Goal: Transaction & Acquisition: Purchase product/service

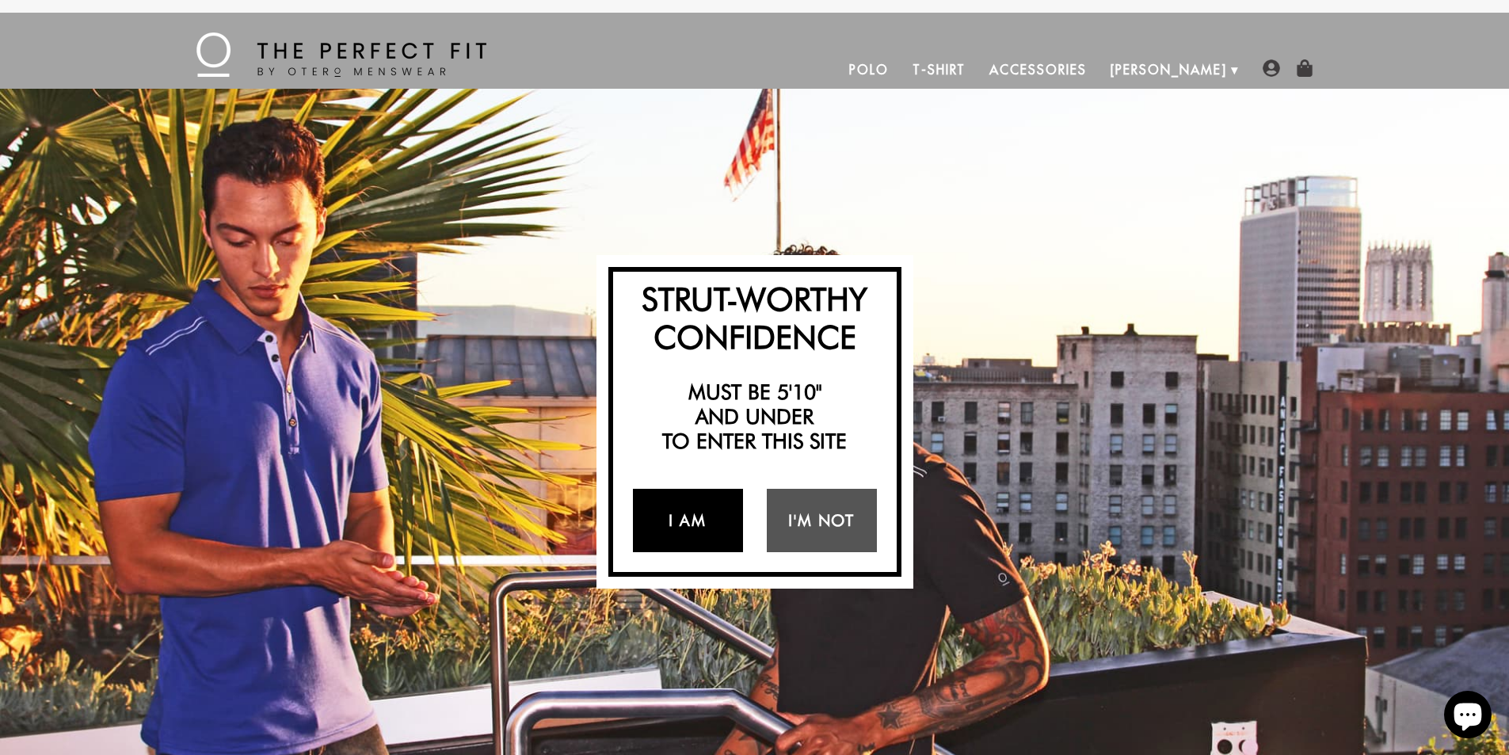
click at [710, 523] on link "I Am" at bounding box center [688, 520] width 110 height 63
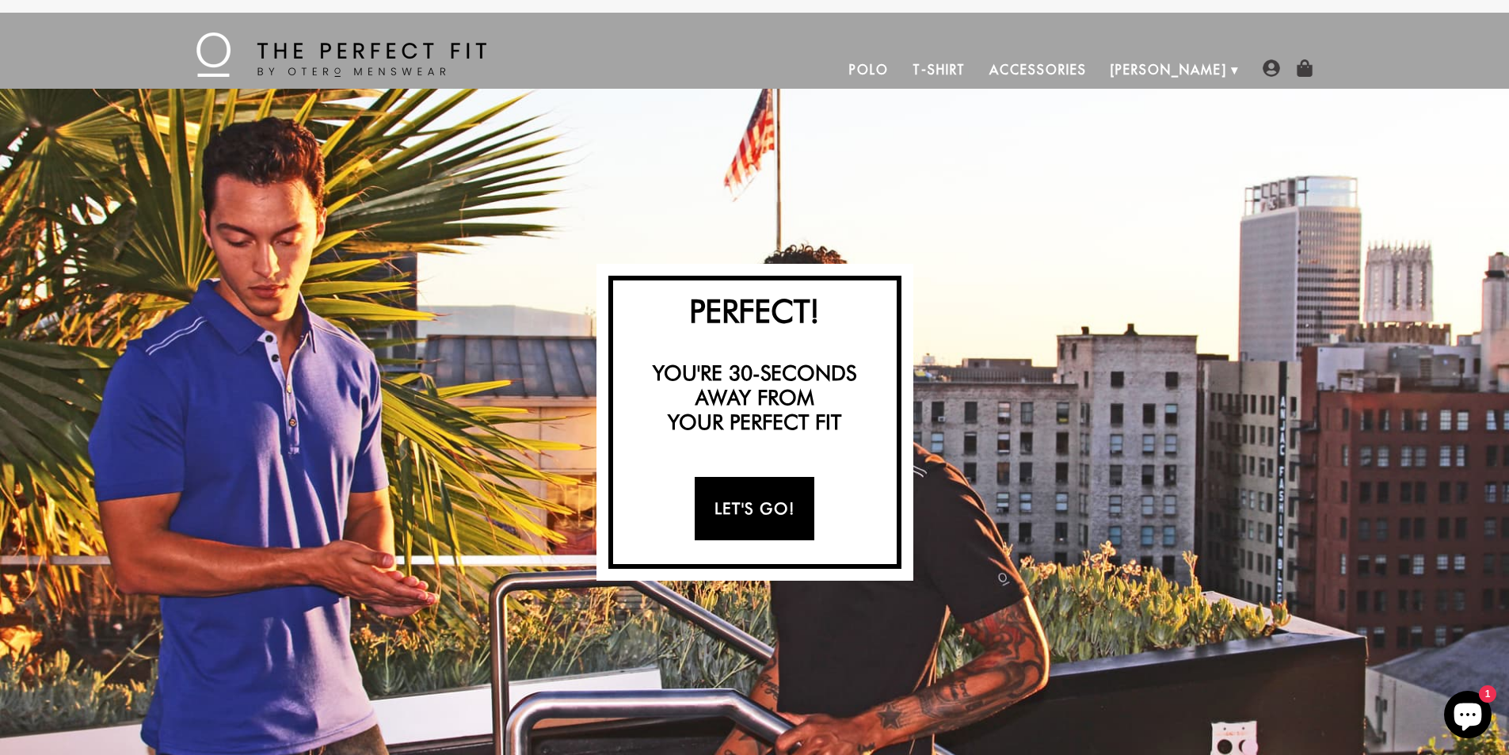
click at [710, 523] on link "Let's Go!" at bounding box center [755, 508] width 120 height 63
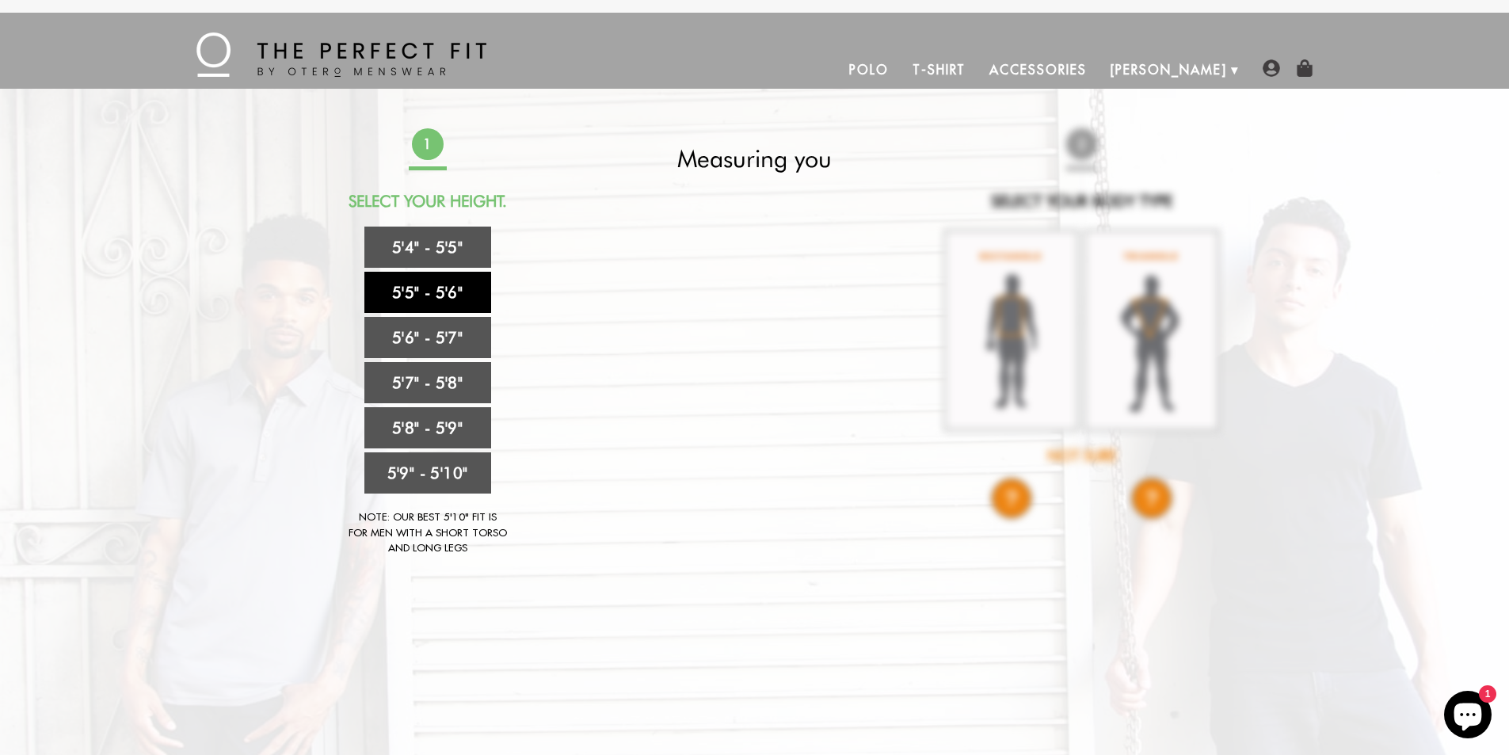
click at [413, 297] on link "5'5" - 5'6"" at bounding box center [427, 292] width 127 height 41
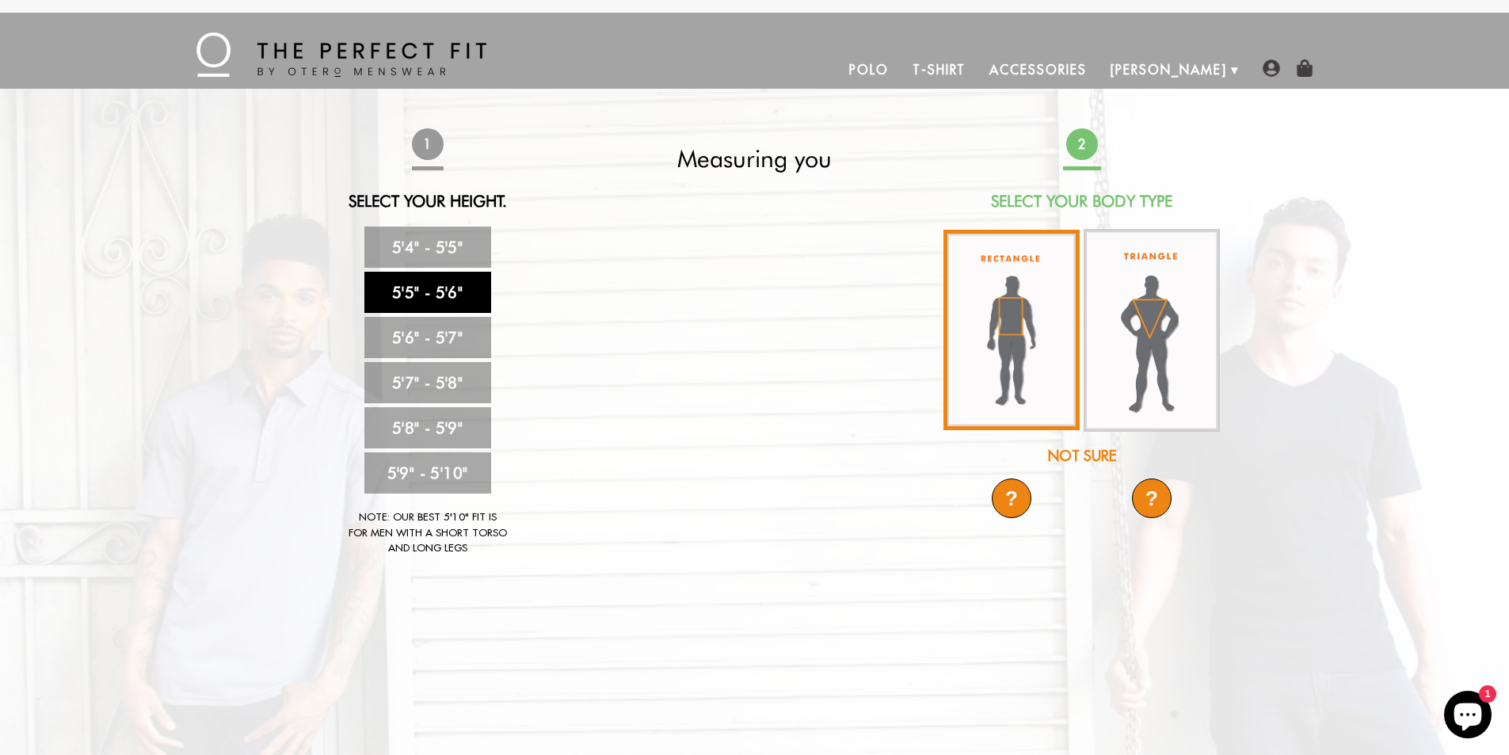
click at [1000, 305] on img at bounding box center [1011, 330] width 136 height 200
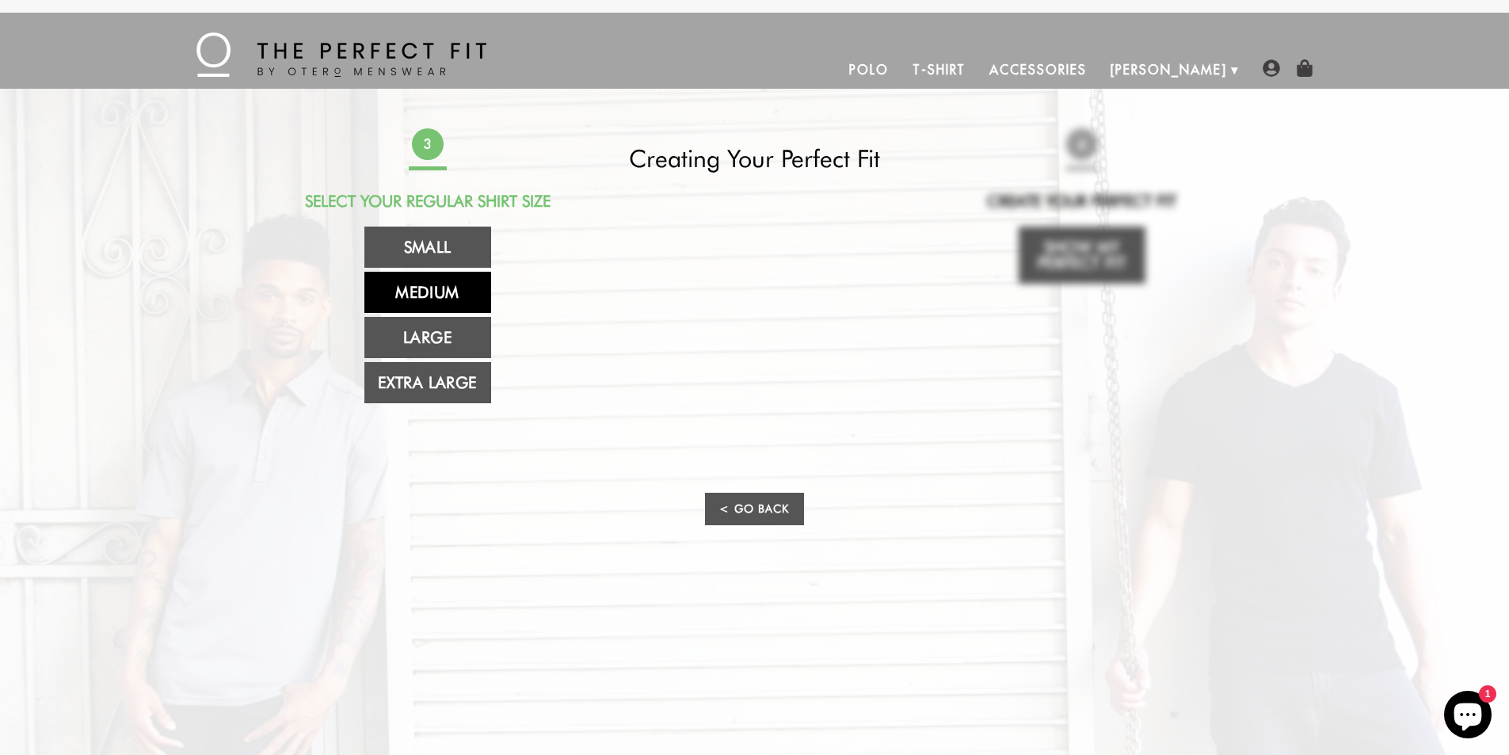
click at [417, 291] on link "Medium" at bounding box center [427, 292] width 127 height 41
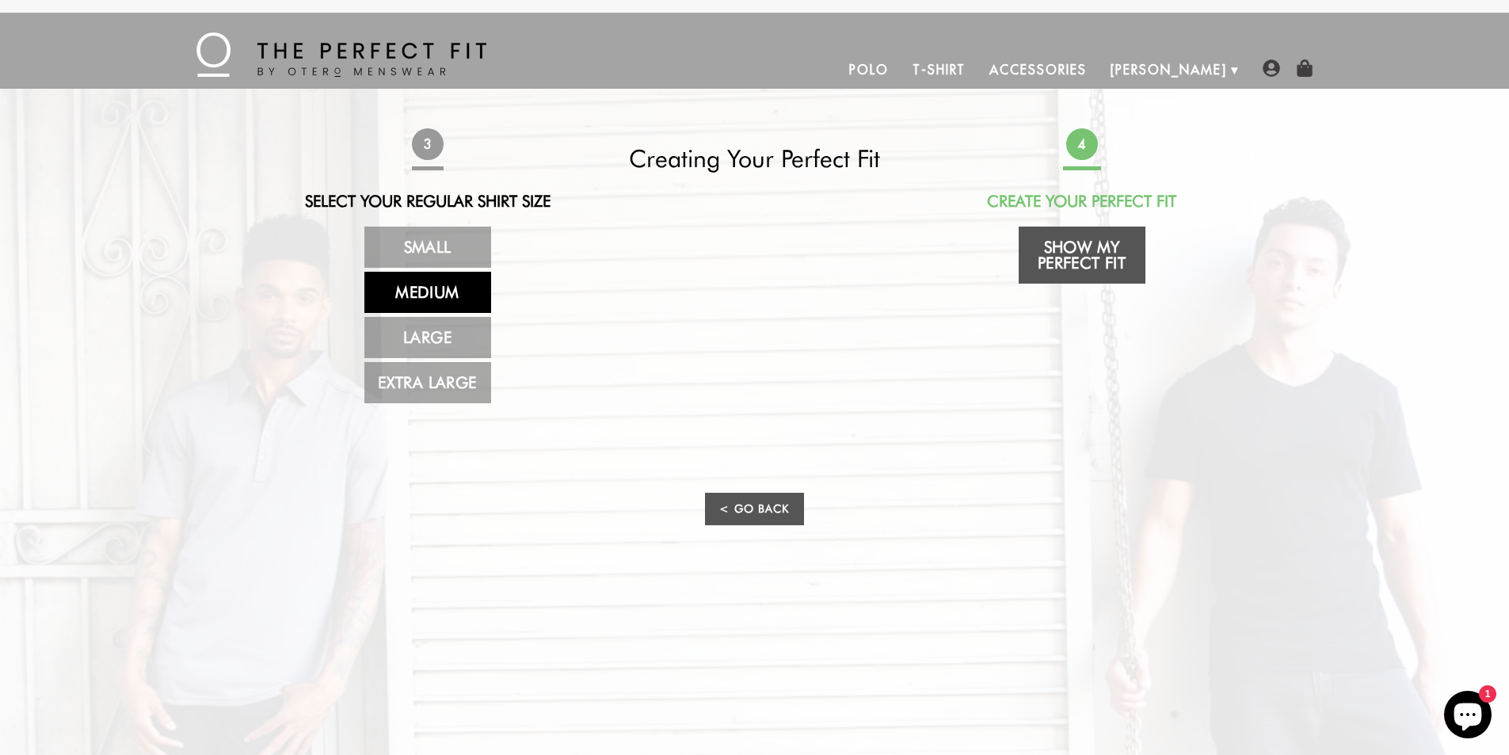
click at [420, 291] on link "Medium" at bounding box center [427, 292] width 127 height 41
click at [1087, 255] on link "Show My Perfect Fit" at bounding box center [1081, 254] width 127 height 57
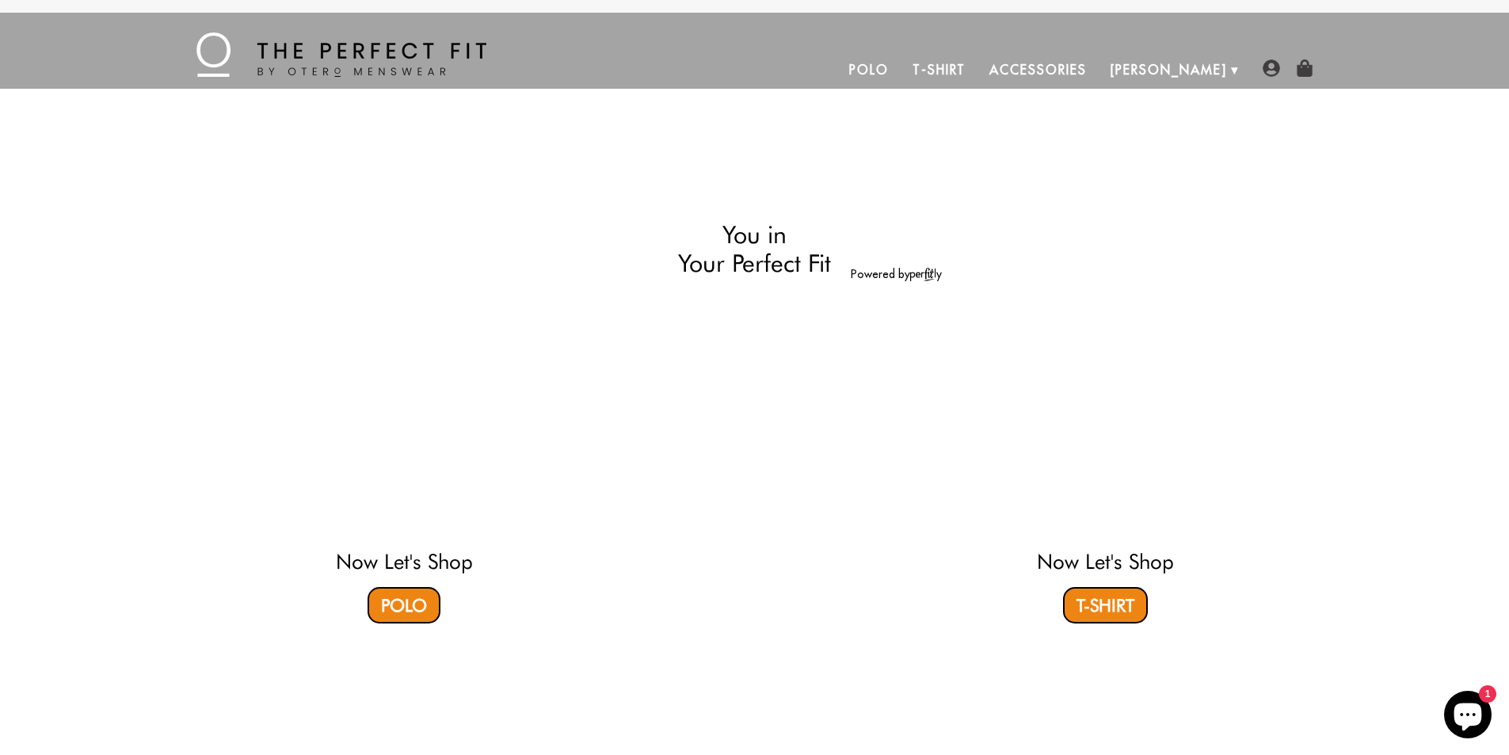
select select "55-56"
select select "M"
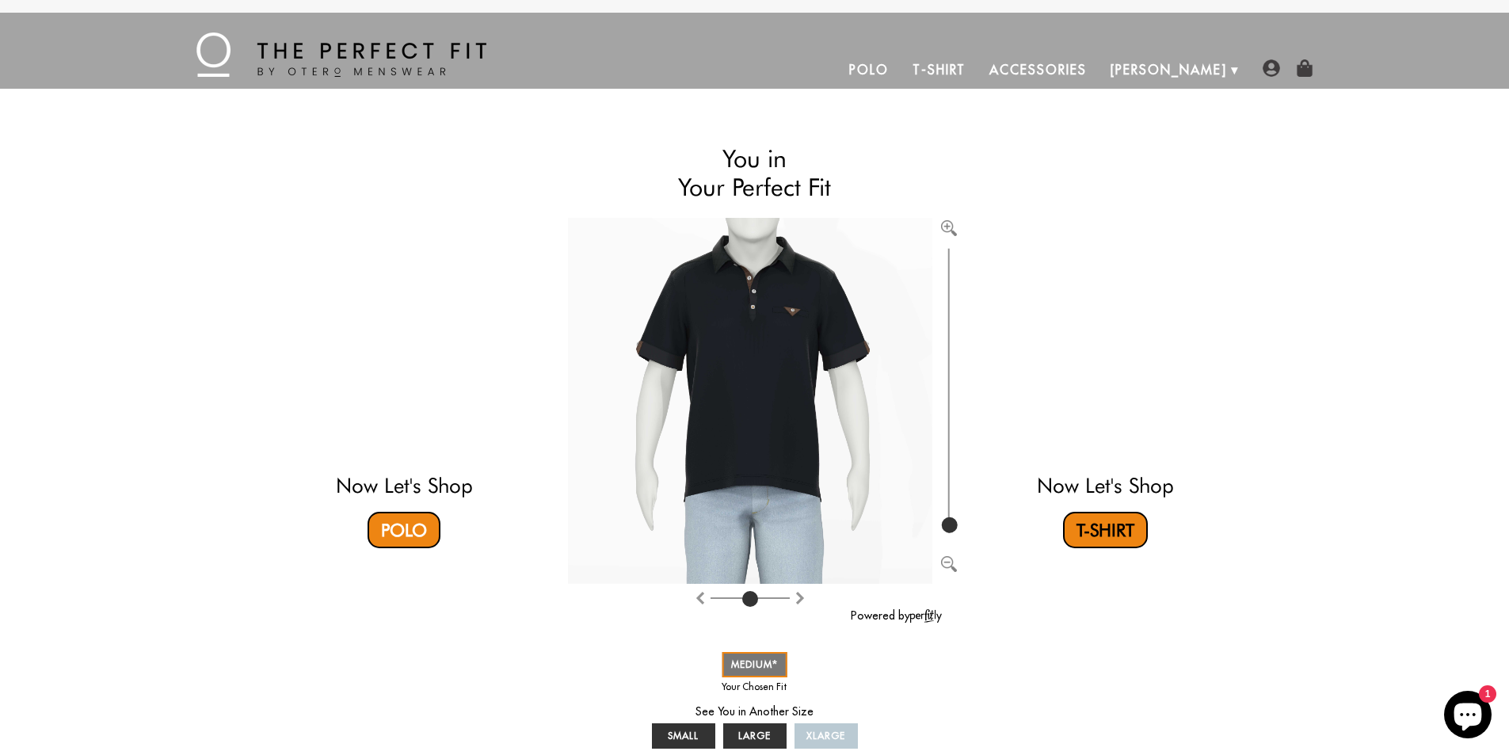
click at [1130, 537] on link "T-Shirt" at bounding box center [1105, 530] width 85 height 36
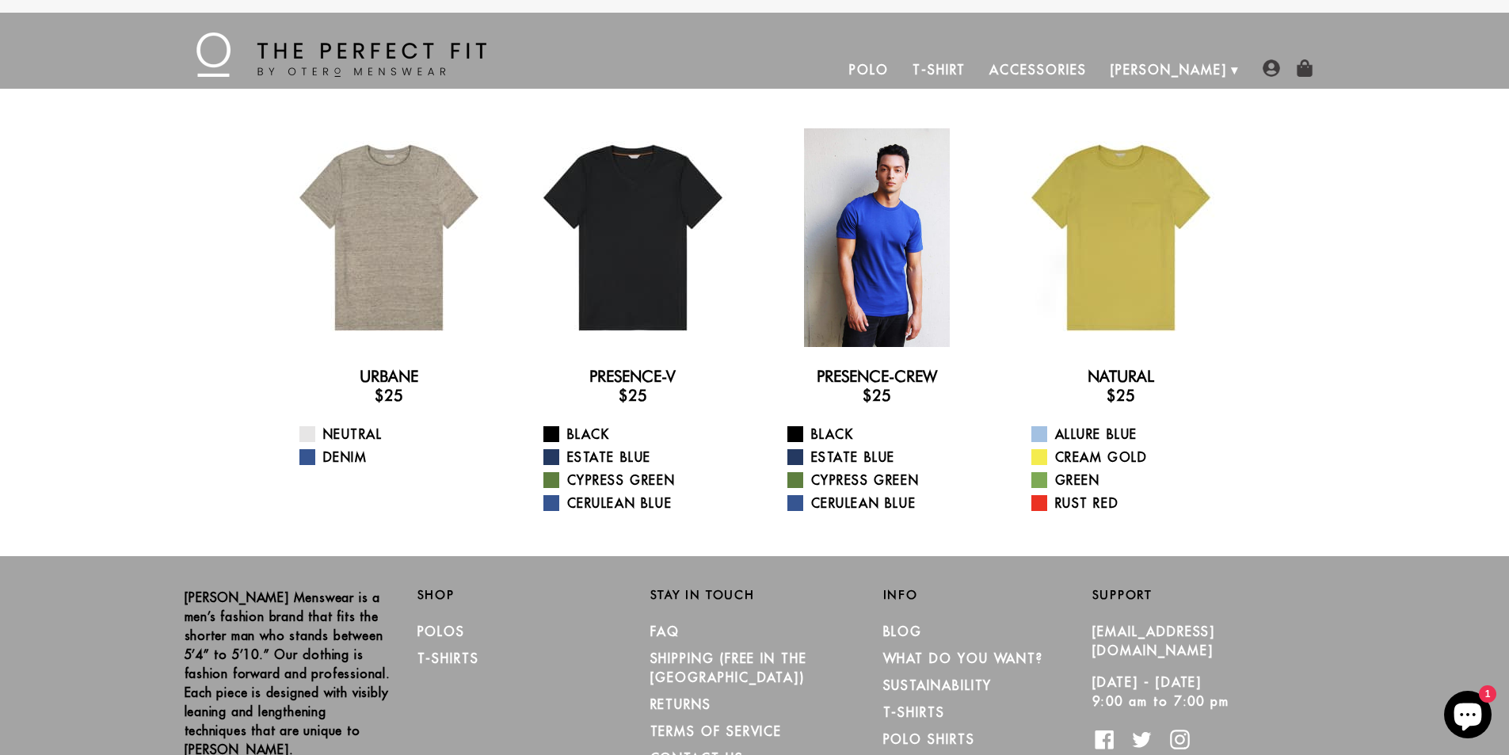
click at [868, 243] on div at bounding box center [876, 237] width 219 height 219
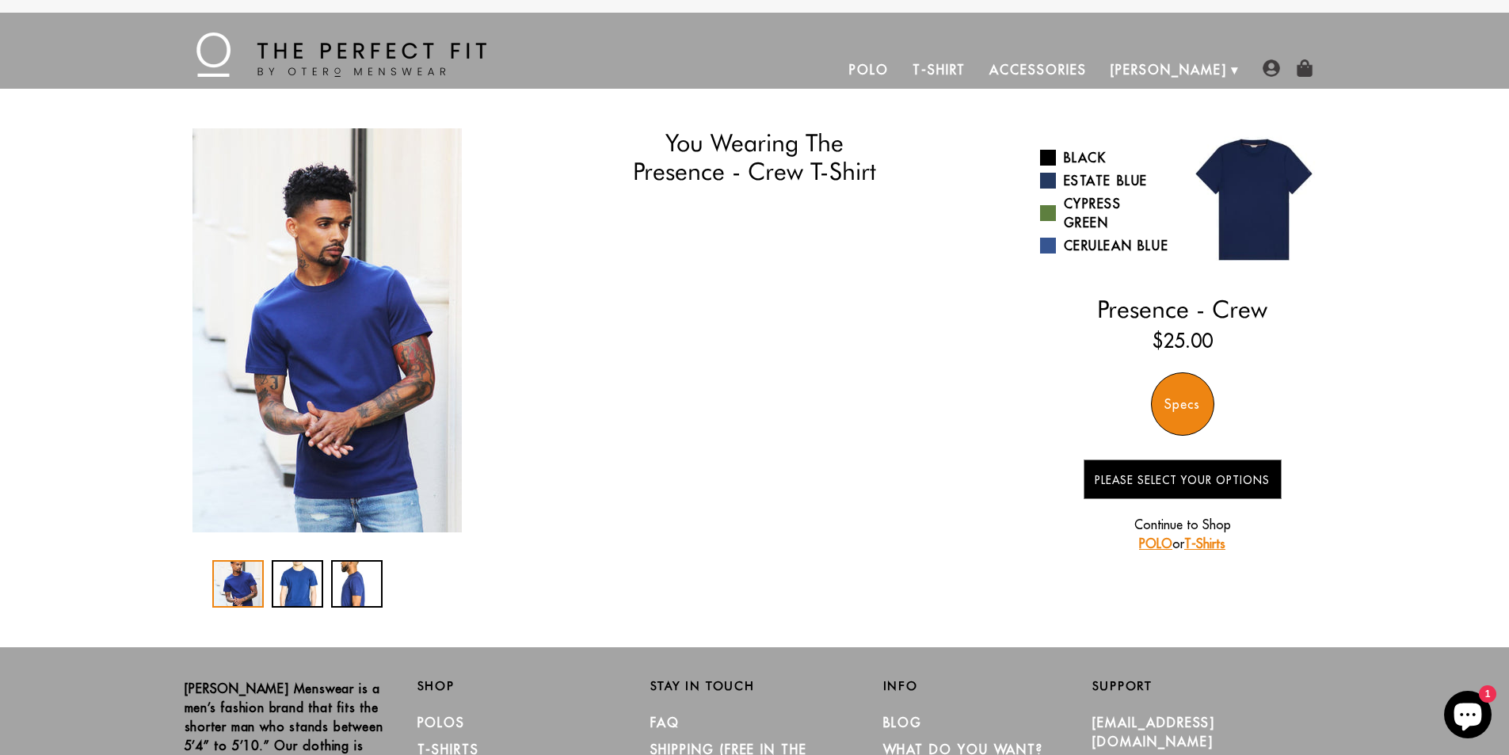
select select "55-56"
select select "M"
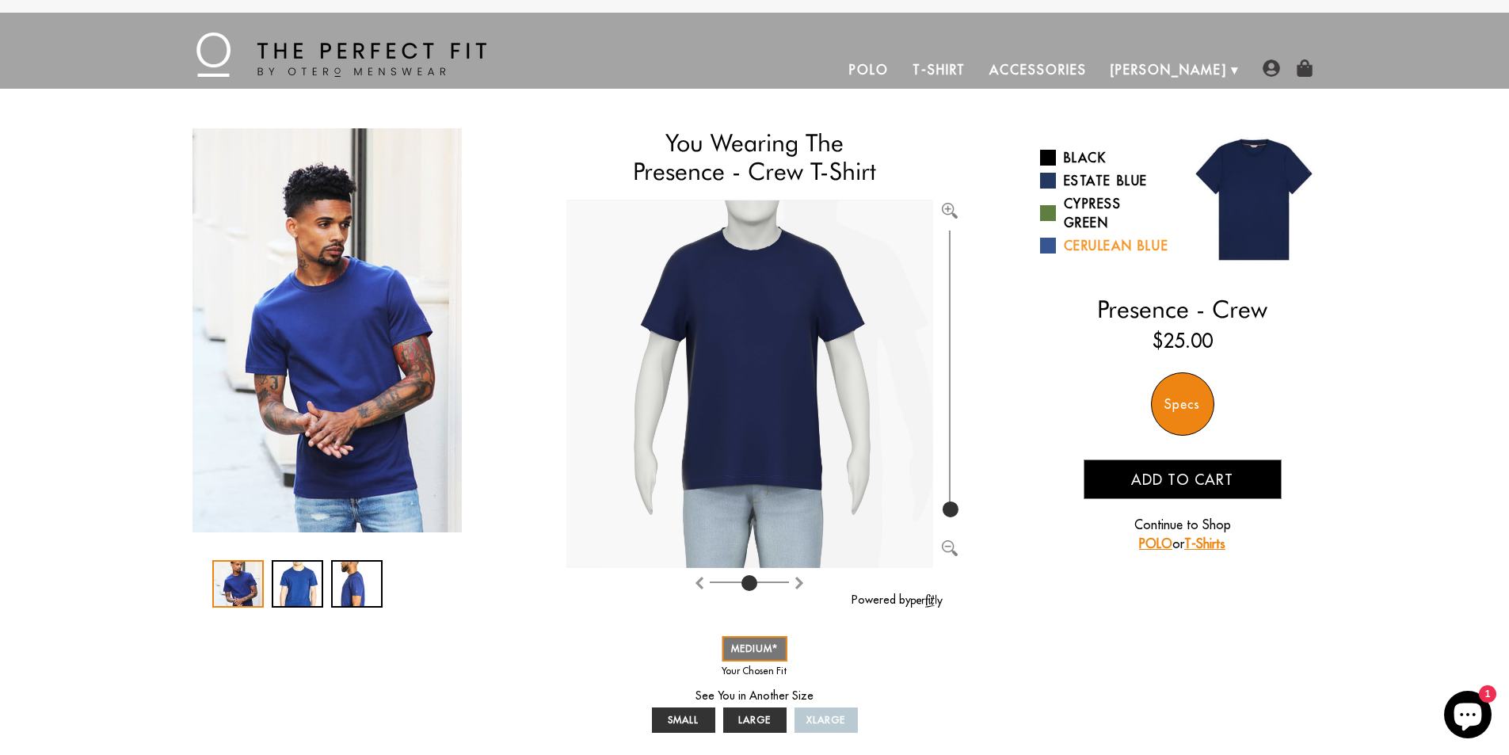
click at [1079, 246] on link "Cerulean Blue" at bounding box center [1105, 245] width 131 height 19
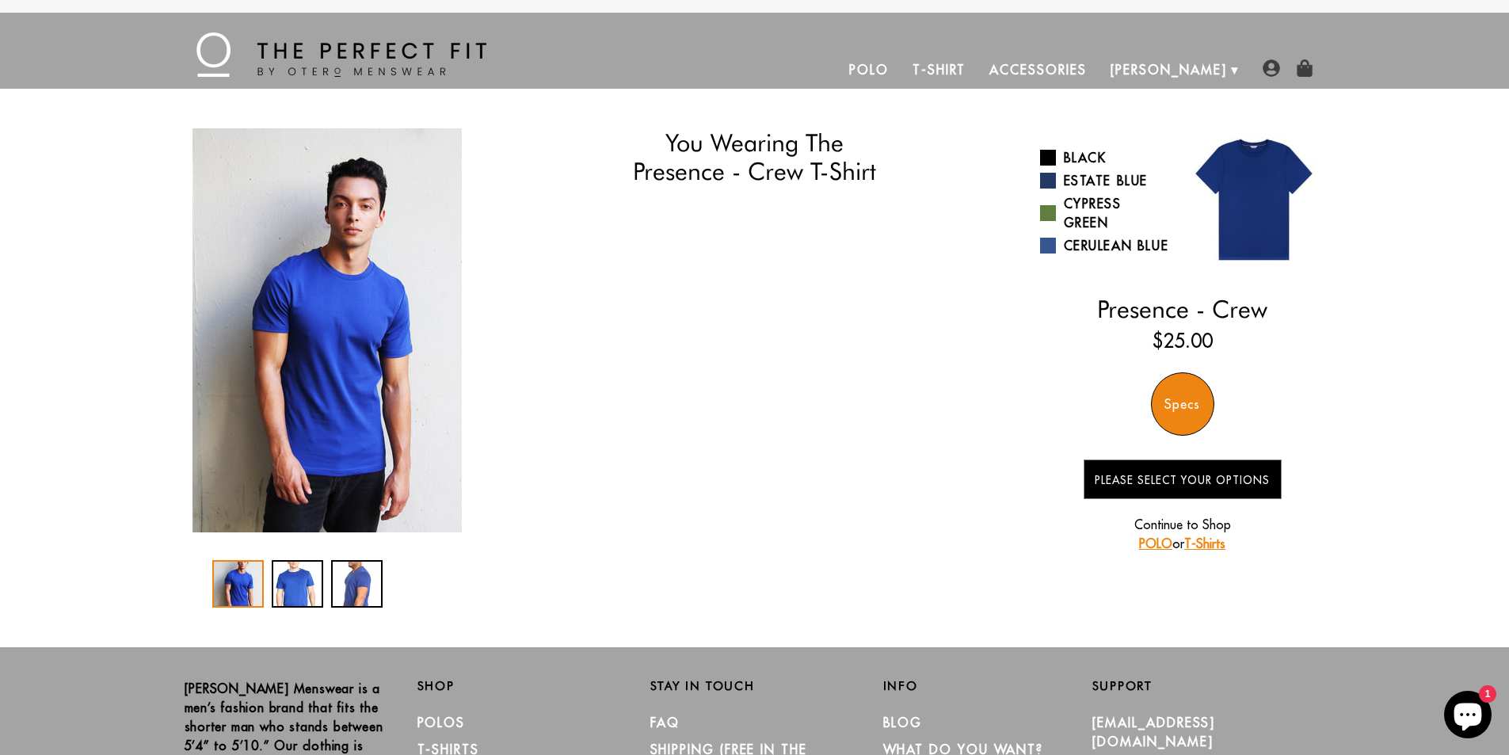
select select "55-56"
select select "M"
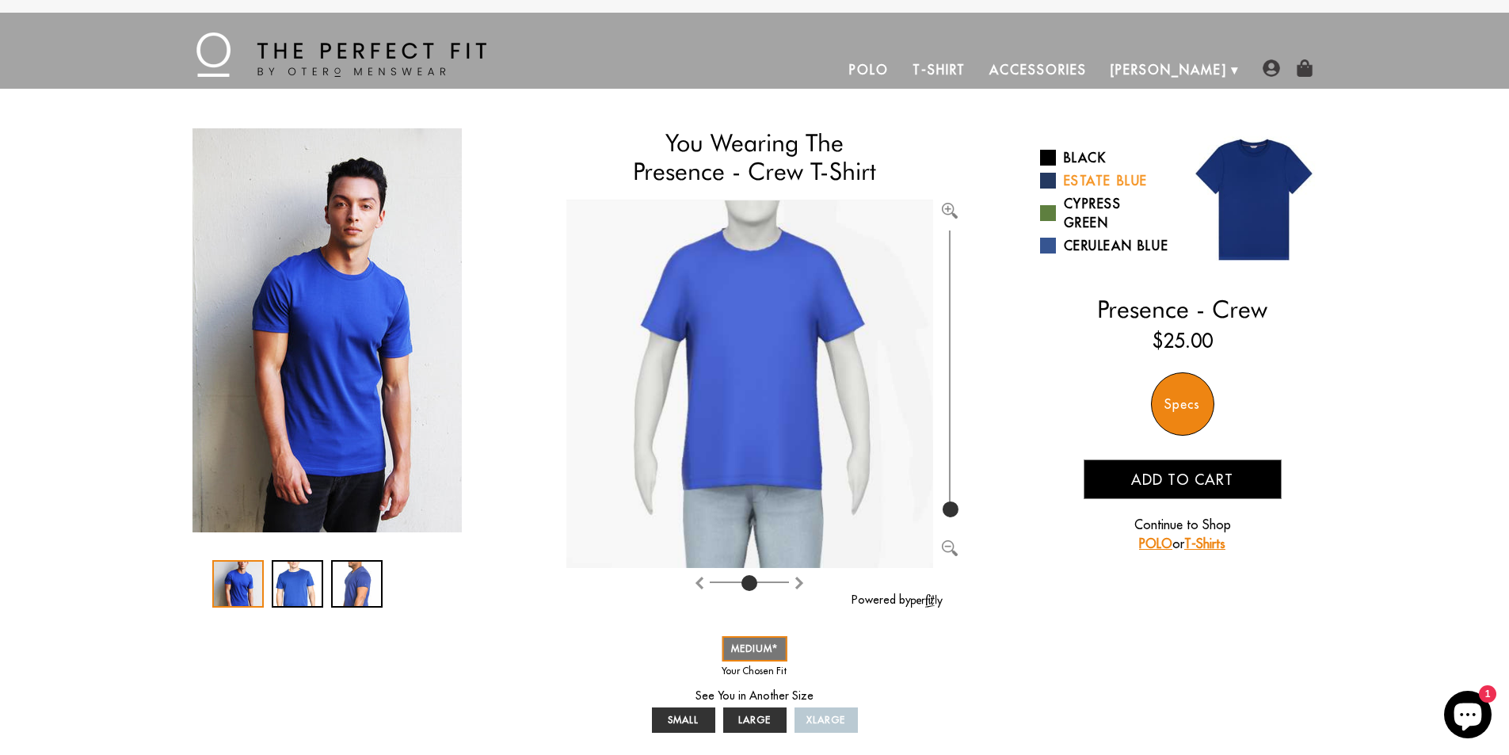
click at [1082, 174] on link "Estate Blue" at bounding box center [1105, 180] width 131 height 19
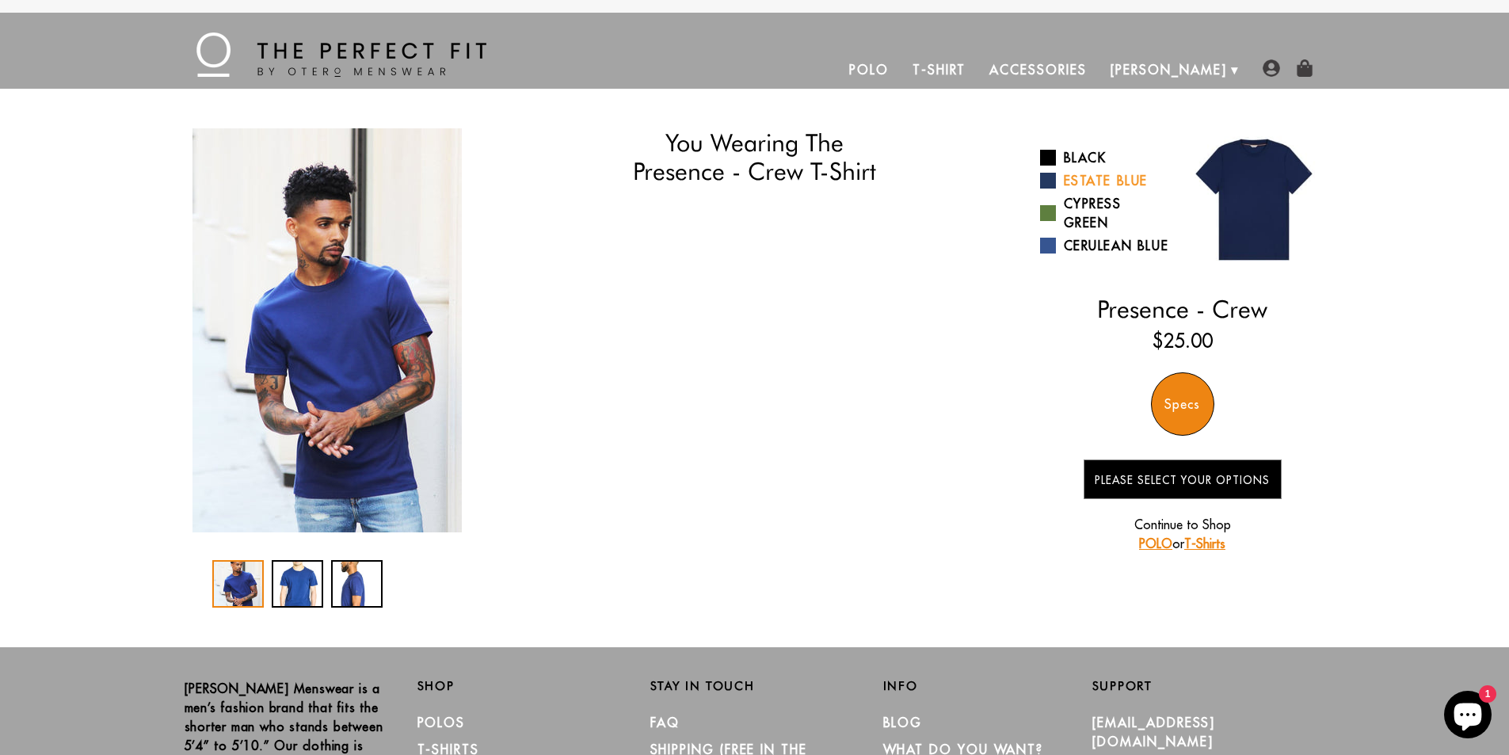
select select "55-56"
select select "M"
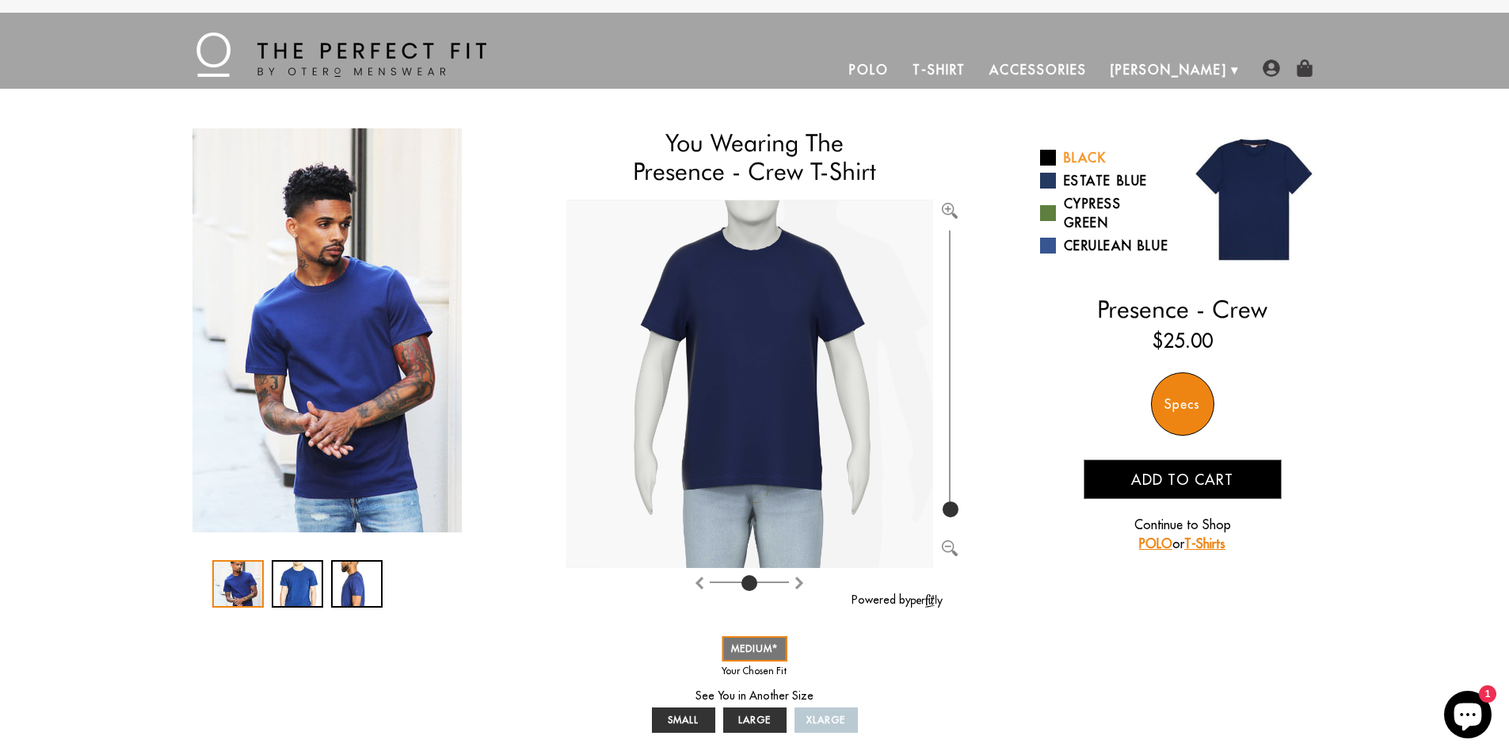
click at [1086, 155] on link "Black" at bounding box center [1105, 157] width 131 height 19
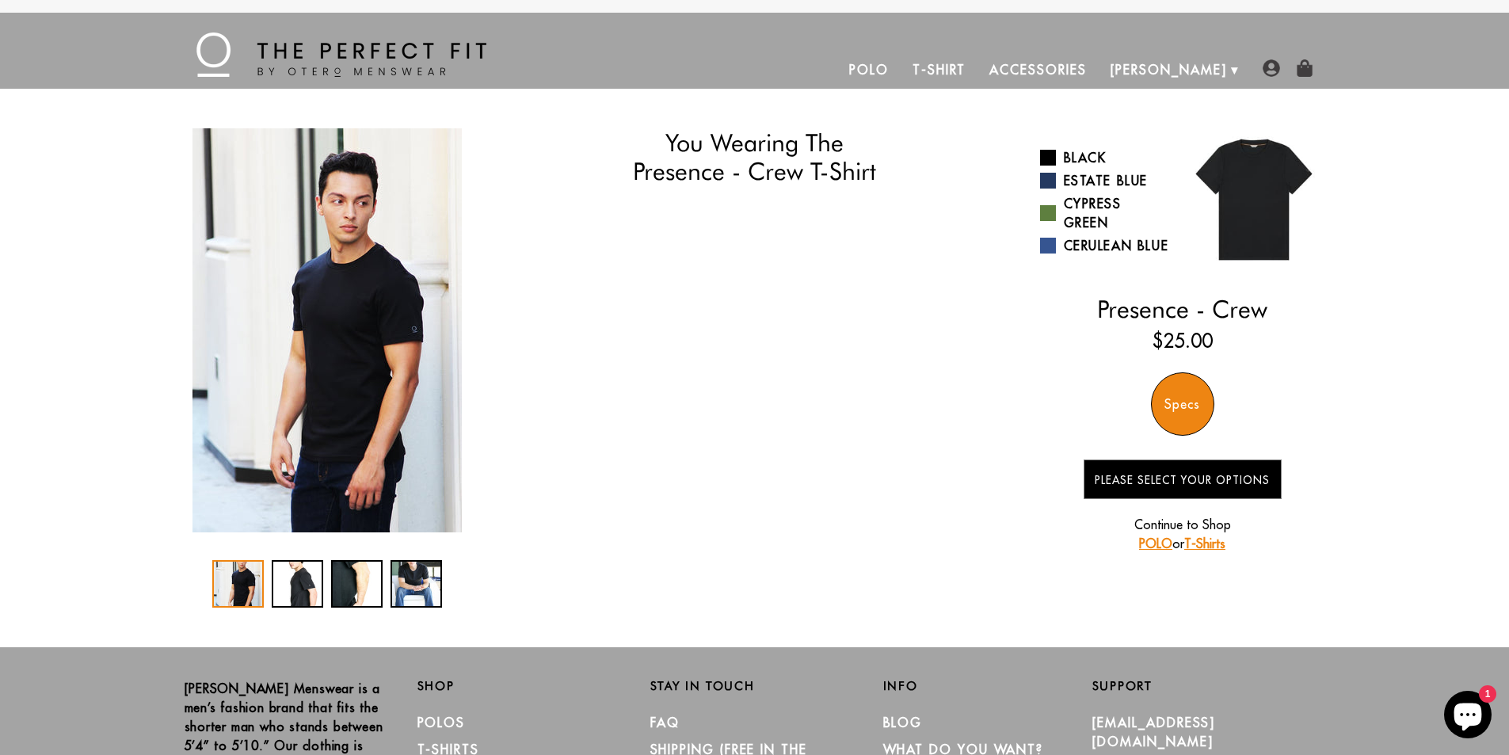
select select "55-56"
select select "M"
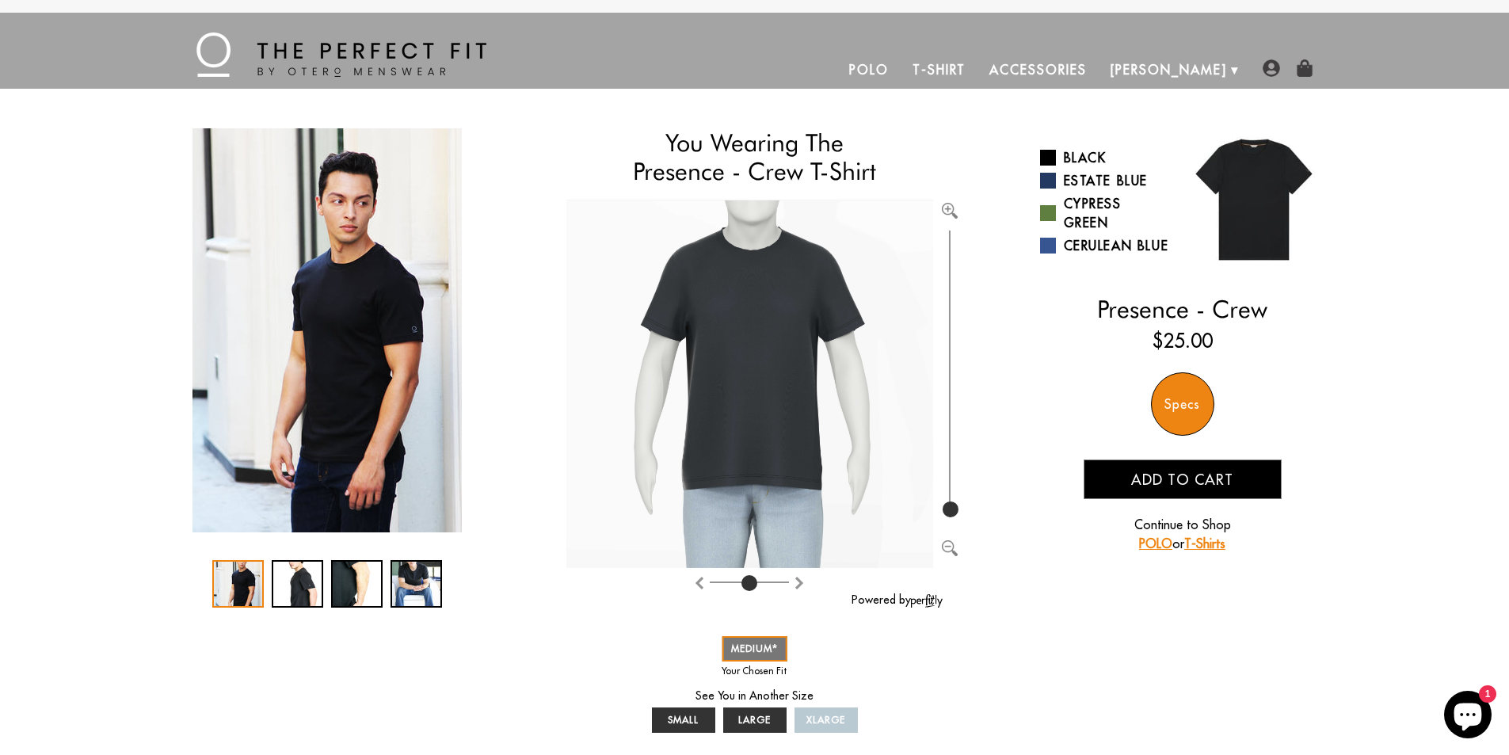
click at [977, 70] on link "T-Shirt" at bounding box center [938, 70] width 77 height 38
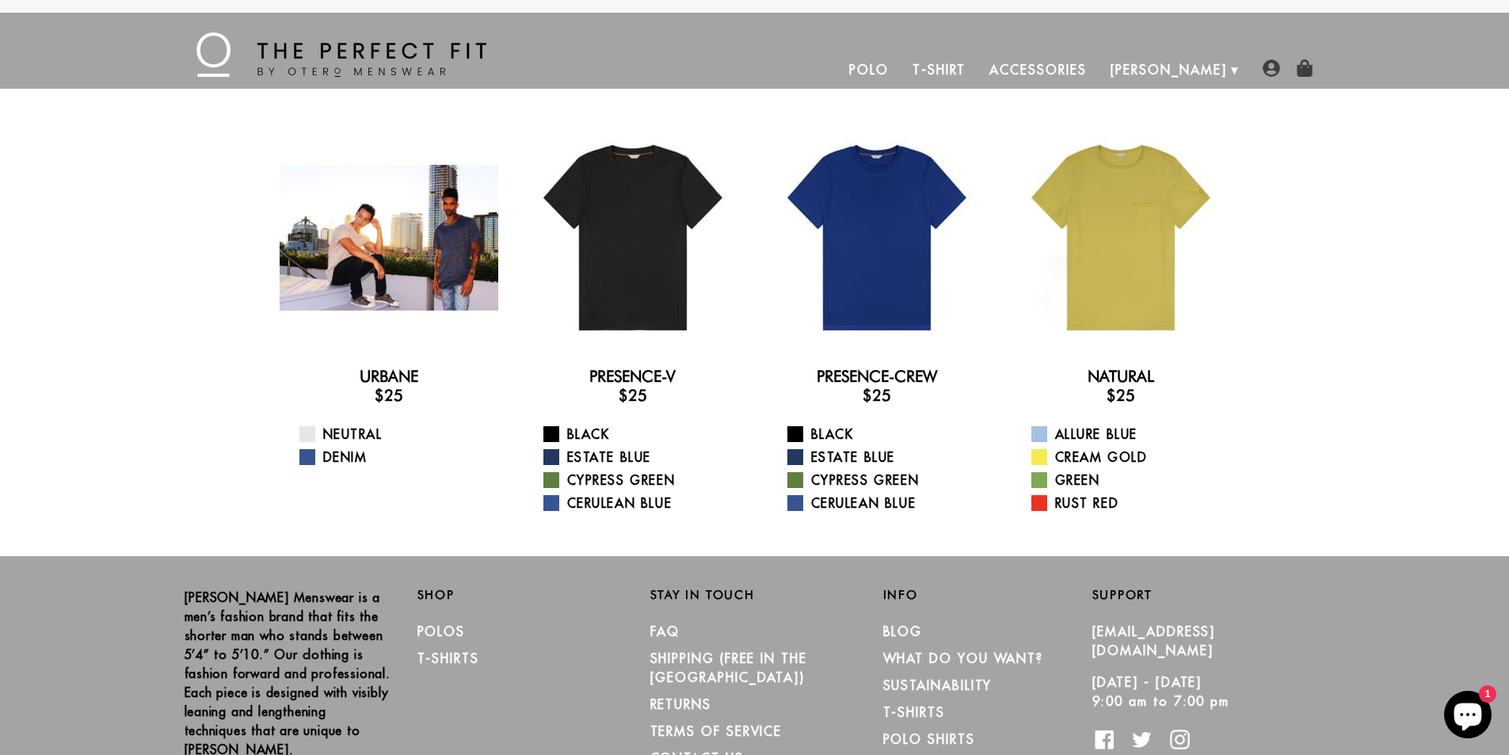
click at [426, 280] on div at bounding box center [389, 237] width 219 height 219
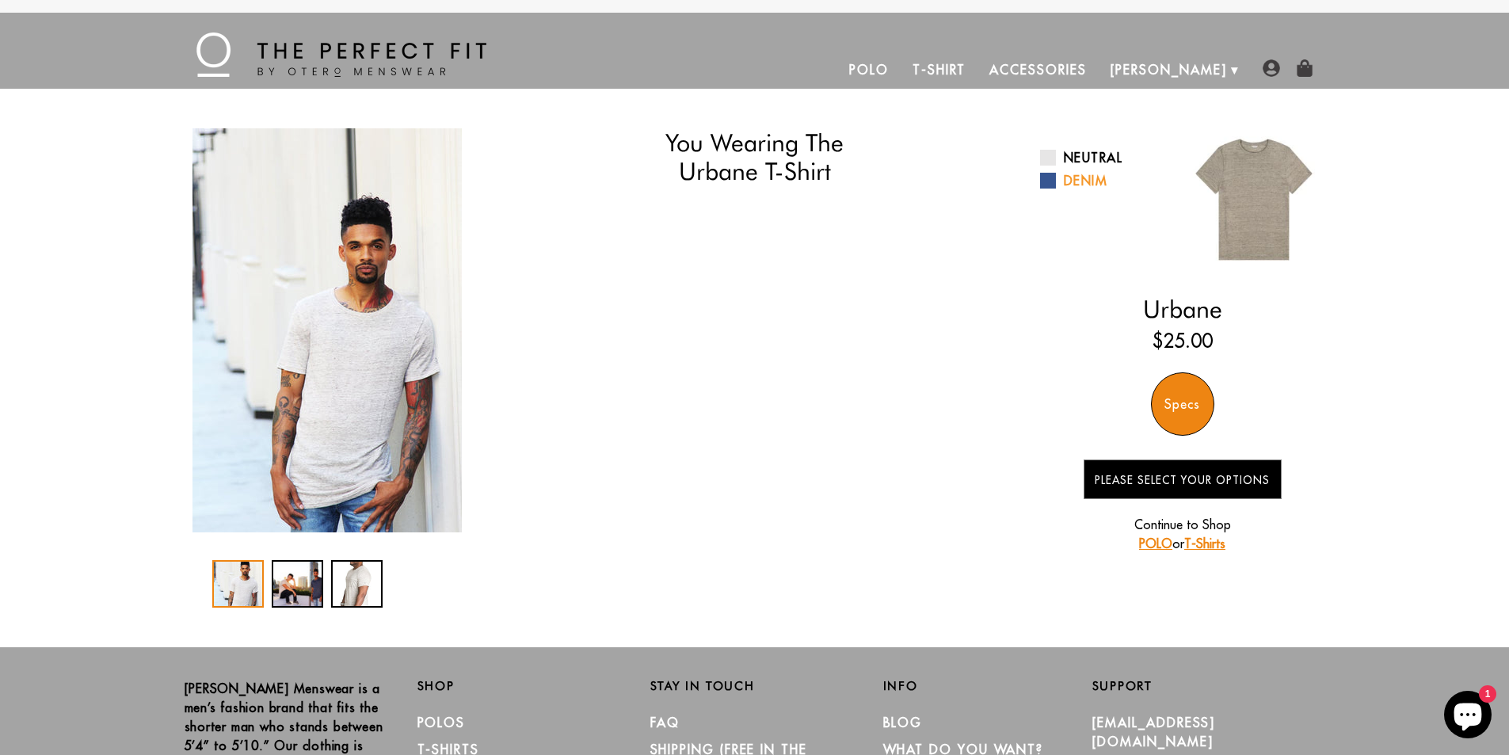
click at [1074, 177] on link "Denim" at bounding box center [1105, 180] width 131 height 19
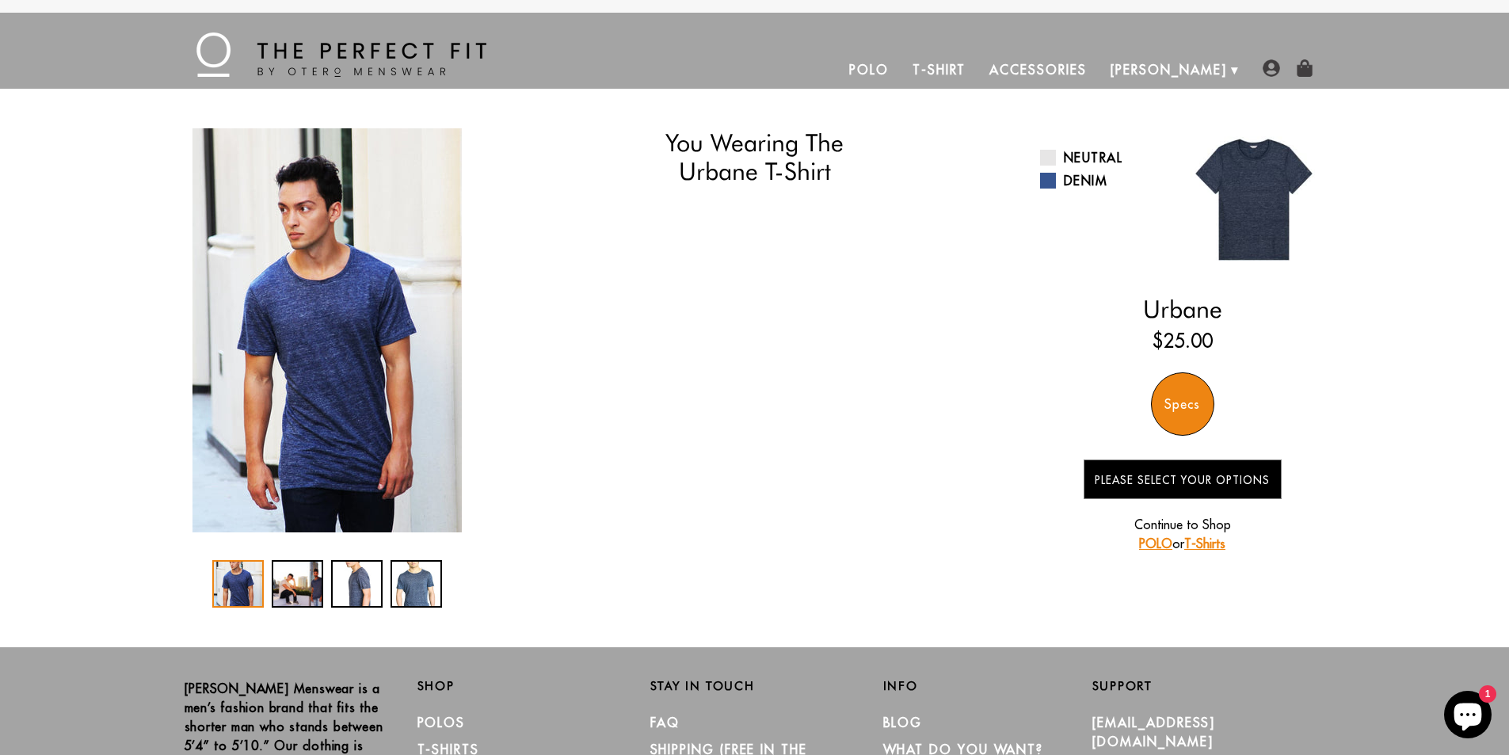
select select "55-56"
select select "M"
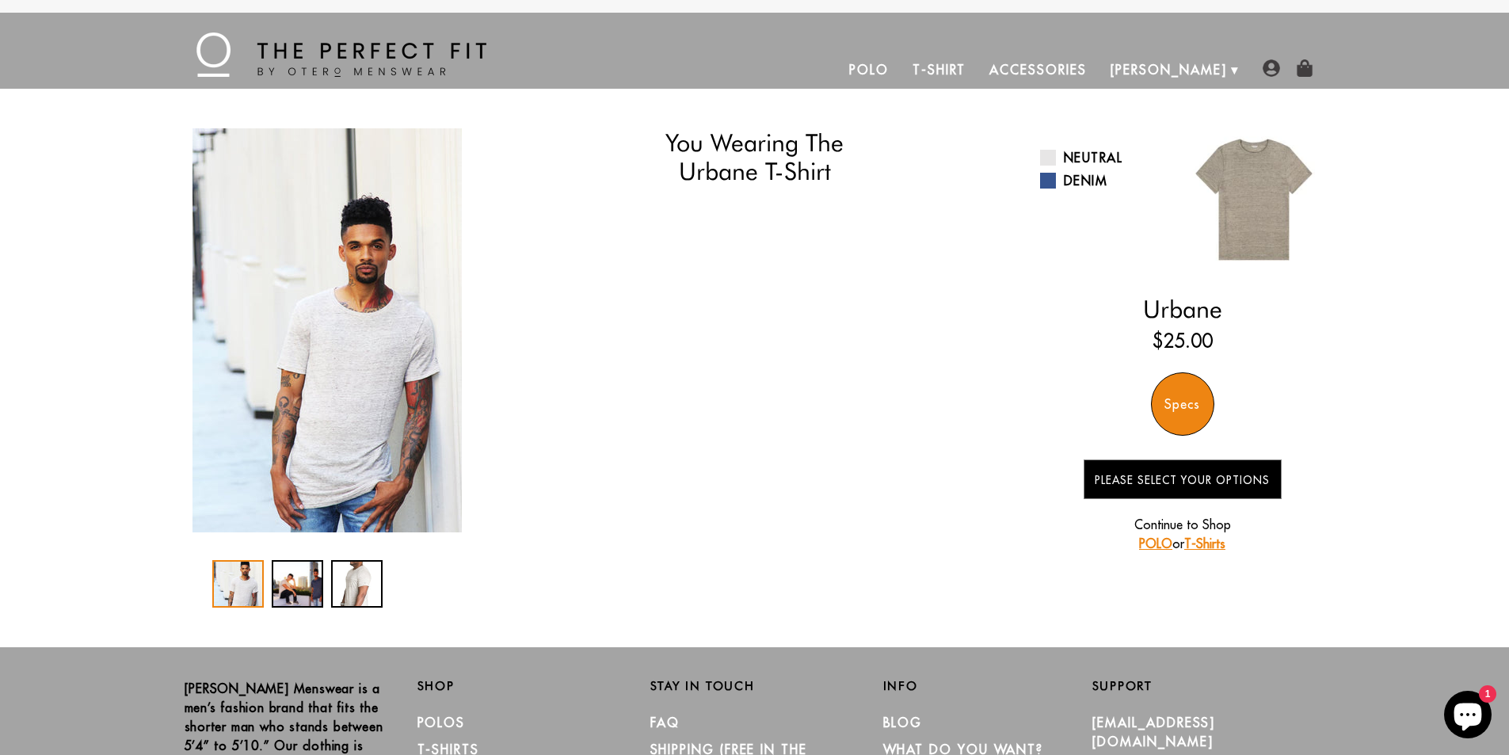
select select "55-56"
select select "M"
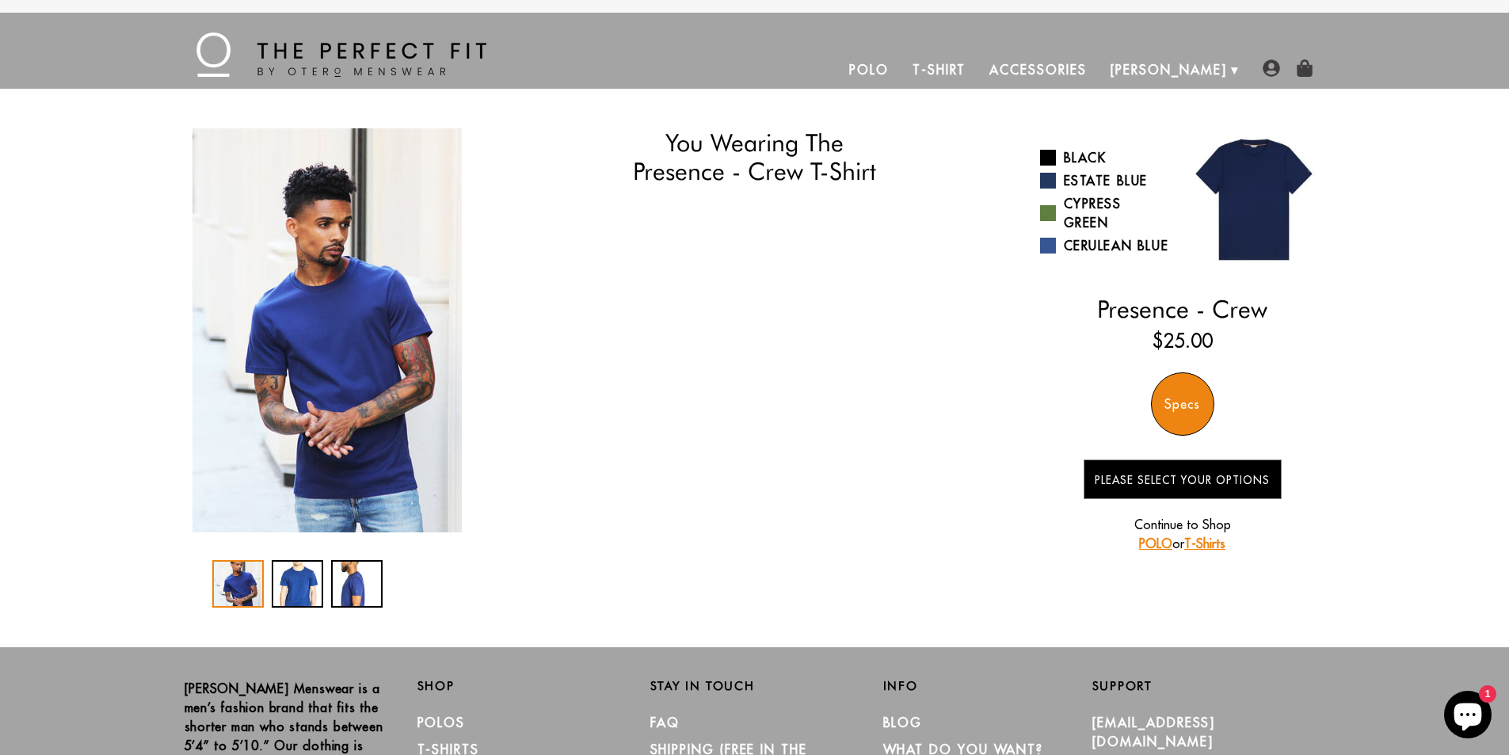
select select "55-56"
select select "M"
